Goal: Find specific page/section: Find specific page/section

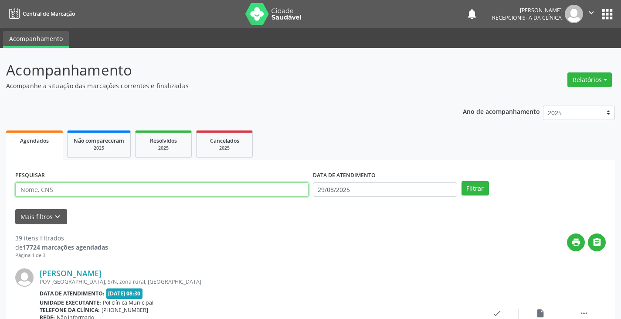
click at [207, 191] on input "text" at bounding box center [161, 189] width 293 height 15
click at [462, 181] on button "Filtrar" at bounding box center [475, 188] width 27 height 15
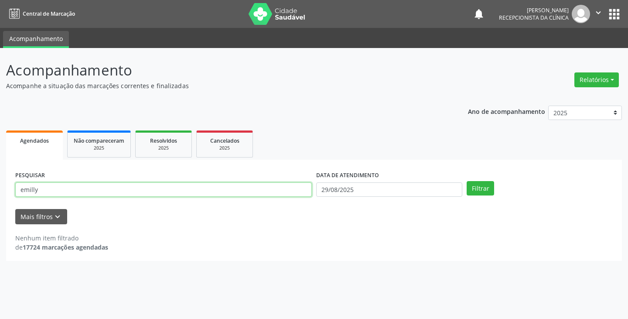
click at [195, 190] on input "emilly" at bounding box center [163, 189] width 296 height 15
click at [466, 181] on button "Filtrar" at bounding box center [479, 188] width 27 height 15
click at [195, 190] on input "[PERSON_NAME]" at bounding box center [163, 189] width 296 height 15
type input "e"
click at [466, 181] on button "Filtrar" at bounding box center [479, 188] width 27 height 15
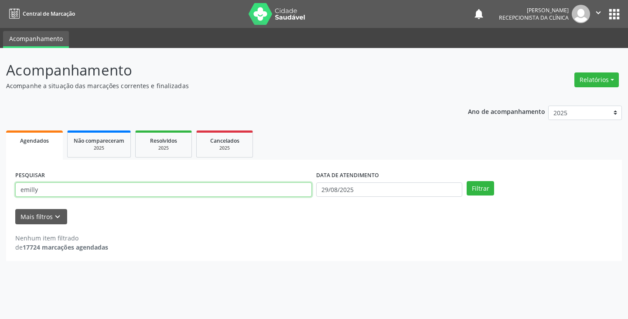
click at [270, 191] on input "emilly" at bounding box center [163, 189] width 296 height 15
type input "e"
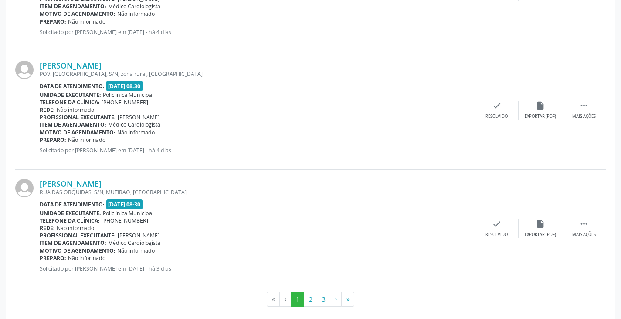
scroll to position [1753, 0]
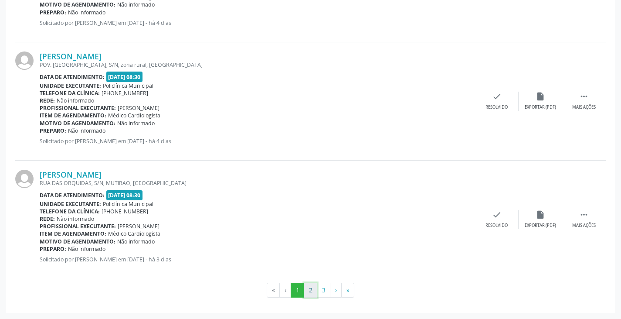
click at [312, 290] on button "2" at bounding box center [311, 289] width 14 height 15
click at [326, 291] on button "3" at bounding box center [324, 289] width 14 height 15
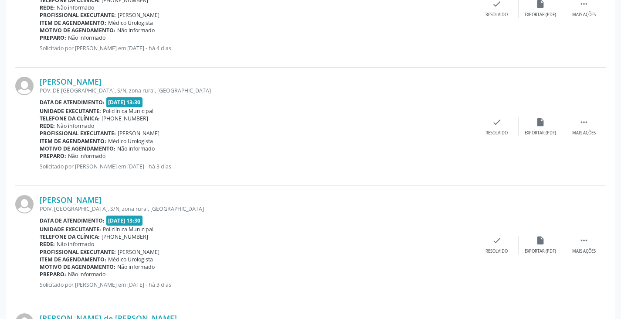
scroll to position [390, 0]
